Goal: Task Accomplishment & Management: Use online tool/utility

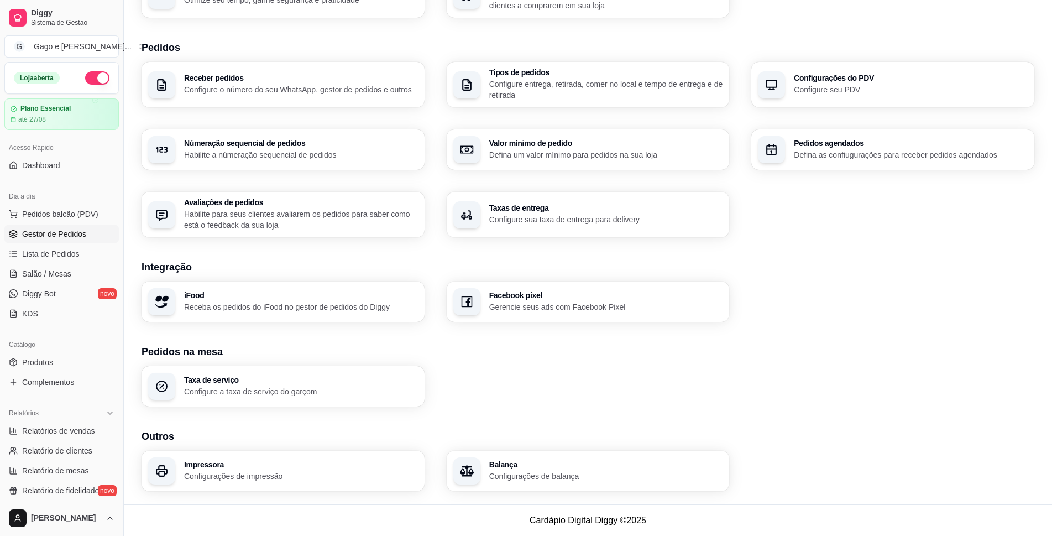
click at [63, 231] on span "Gestor de Pedidos" at bounding box center [54, 233] width 64 height 11
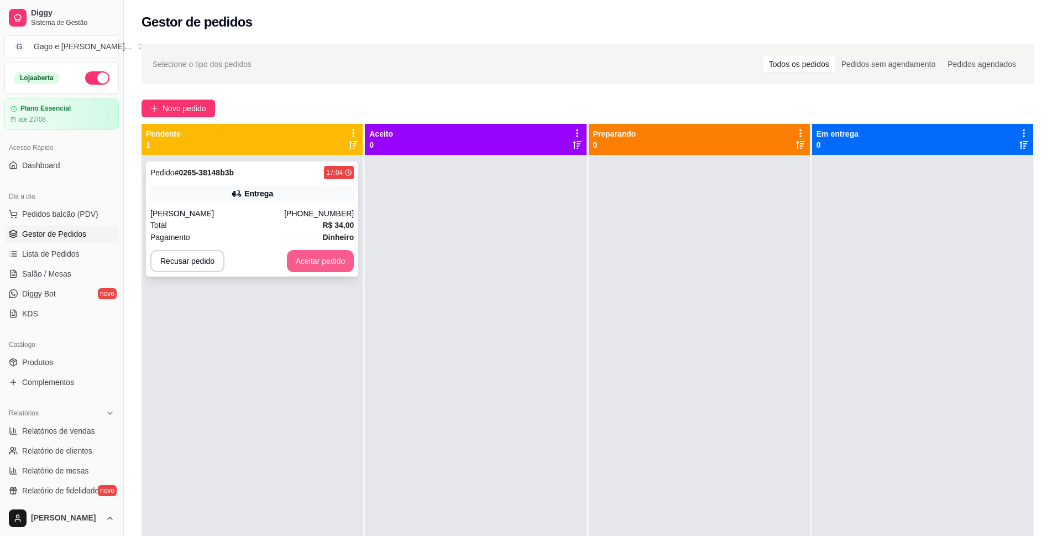
click at [307, 258] on button "Aceitar pedido" at bounding box center [320, 261] width 67 height 22
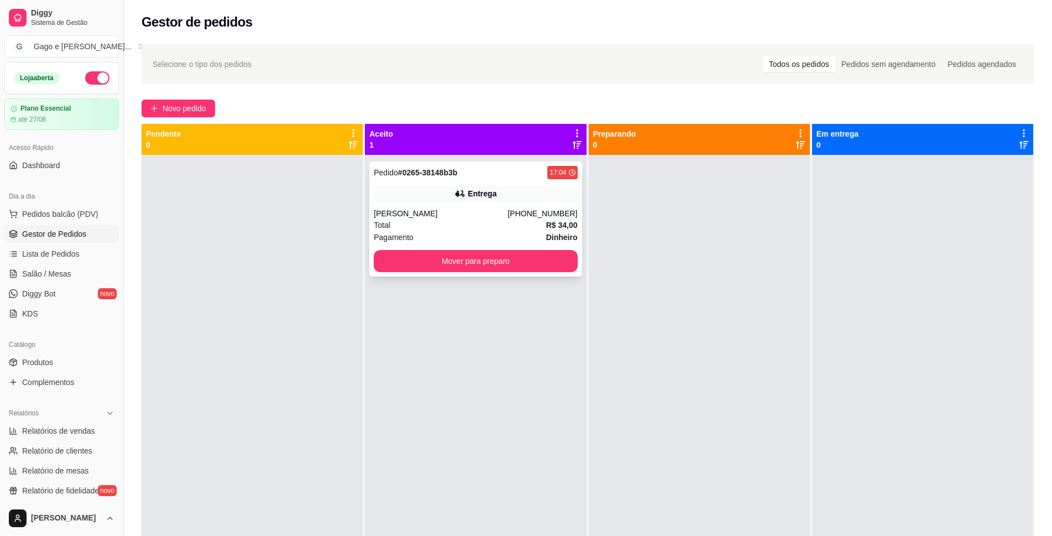
click at [457, 213] on div "[PERSON_NAME]" at bounding box center [441, 213] width 134 height 11
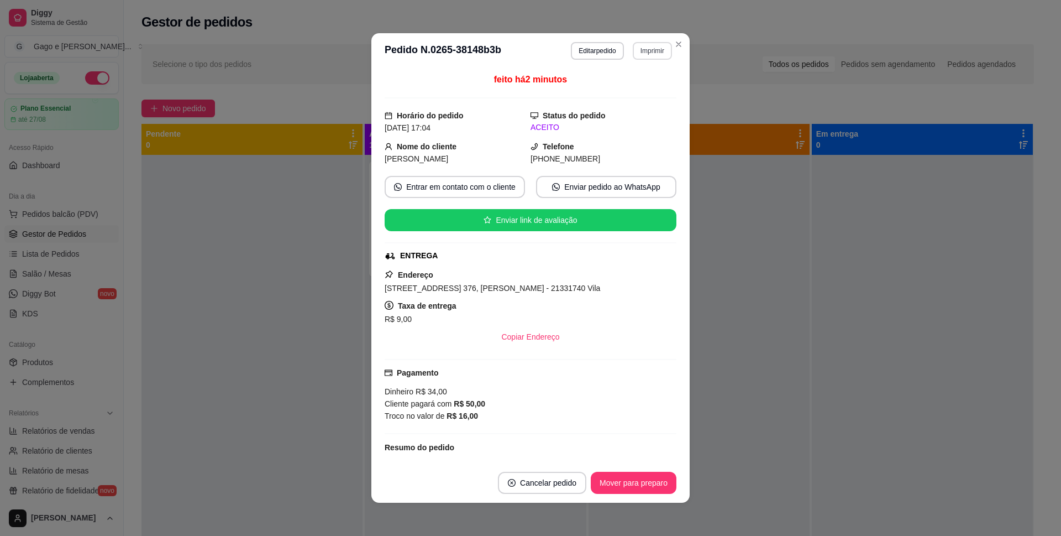
click at [640, 50] on button "Imprimir" at bounding box center [652, 51] width 39 height 18
click at [624, 88] on button "IMPRESSORA ELGIN I8" at bounding box center [625, 90] width 88 height 18
click at [641, 52] on button "Imprimir" at bounding box center [652, 51] width 39 height 18
click at [618, 88] on button "IMPRESSORA ELGIN I8" at bounding box center [625, 89] width 86 height 17
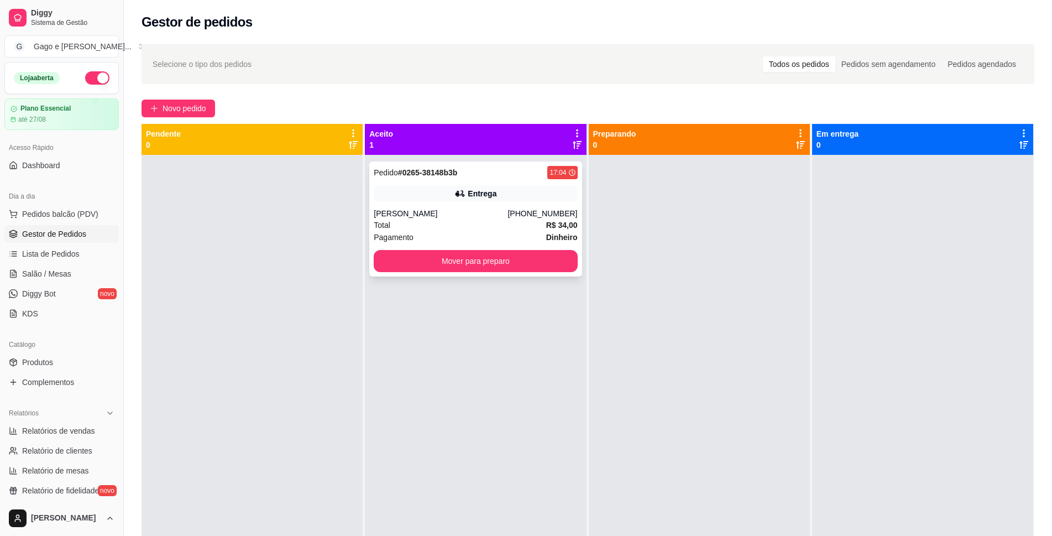
click at [499, 221] on div "Total R$ 34,00" at bounding box center [475, 225] width 203 height 12
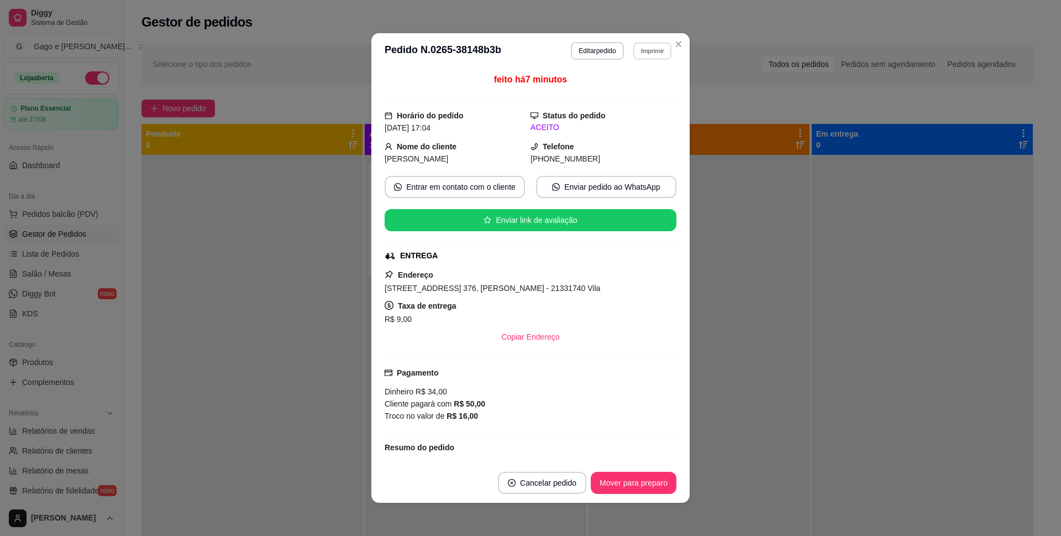
click at [646, 50] on button "Imprimir" at bounding box center [653, 50] width 38 height 17
click at [614, 70] on h4 "Escolha a impressora" at bounding box center [625, 71] width 80 height 11
click at [642, 86] on button "IMPRESSORA ELGIN I8" at bounding box center [625, 89] width 86 height 17
